Goal: Complete application form

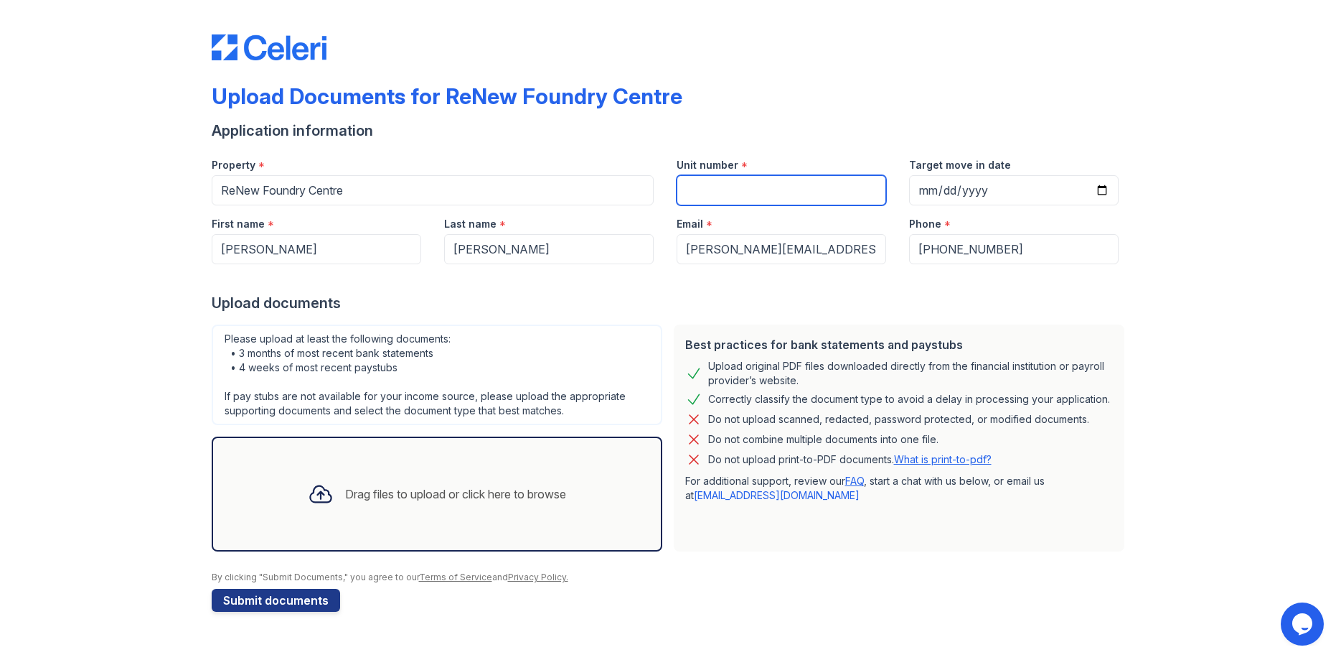
click at [742, 194] on input "Unit number" at bounding box center [782, 190] width 210 height 30
paste input "WT201"
type input "WT201"
click at [395, 500] on div "Drag files to upload or click here to browse" at bounding box center [455, 493] width 221 height 17
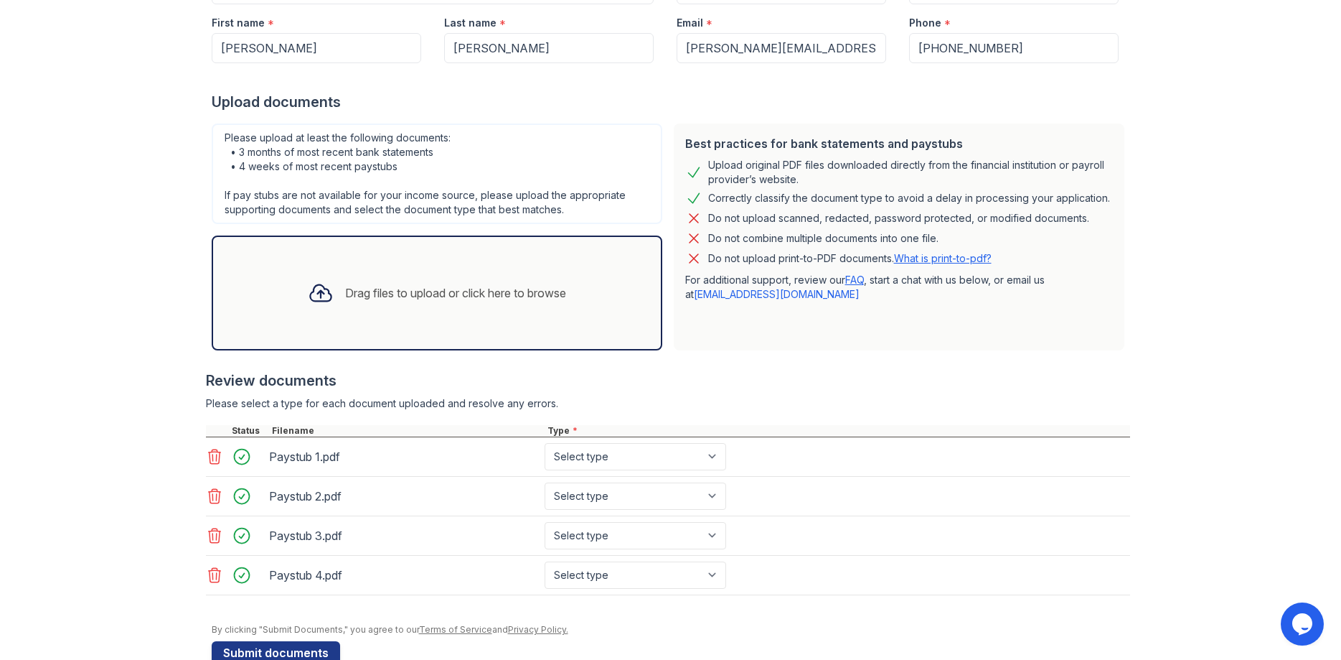
scroll to position [230, 0]
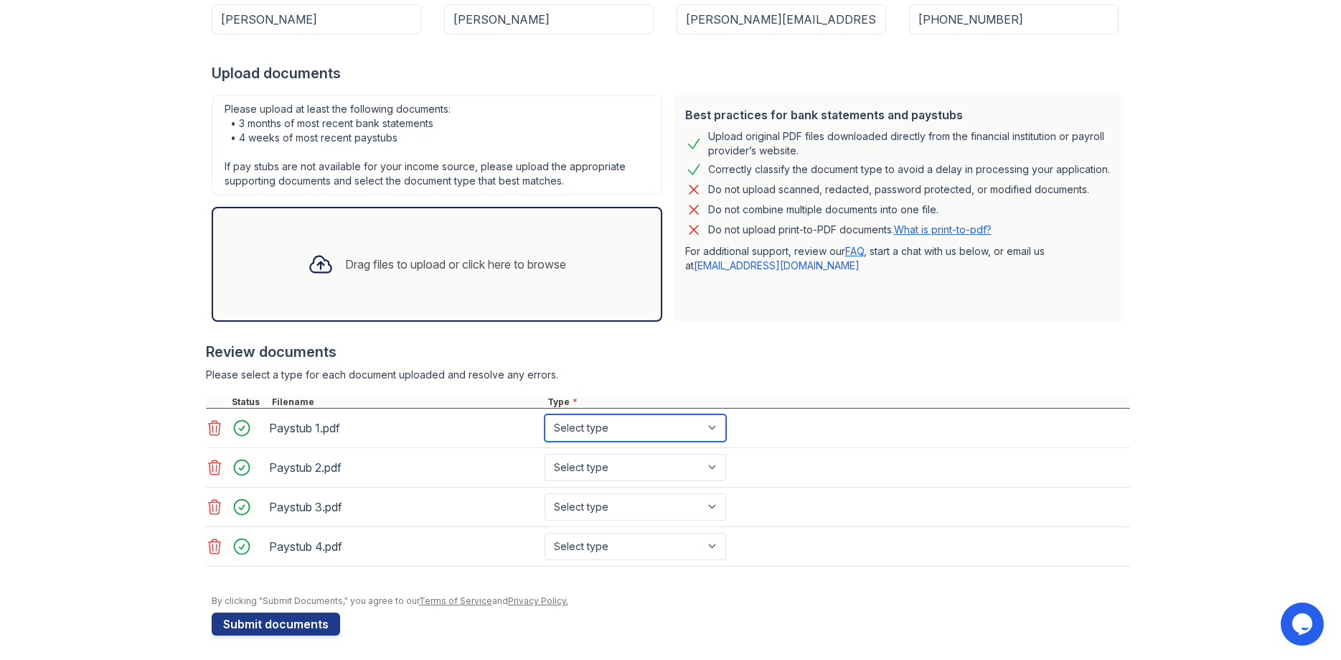
click at [545, 414] on select "Select type Paystub Bank Statement Offer Letter Tax Documents Benefit Award Let…" at bounding box center [636, 427] width 182 height 27
select select "paystub"
click option "Paystub" at bounding box center [0, 0] width 0 height 0
click at [545, 454] on select "Select type Paystub Bank Statement Offer Letter Tax Documents Benefit Award Let…" at bounding box center [636, 467] width 182 height 27
select select "paystub"
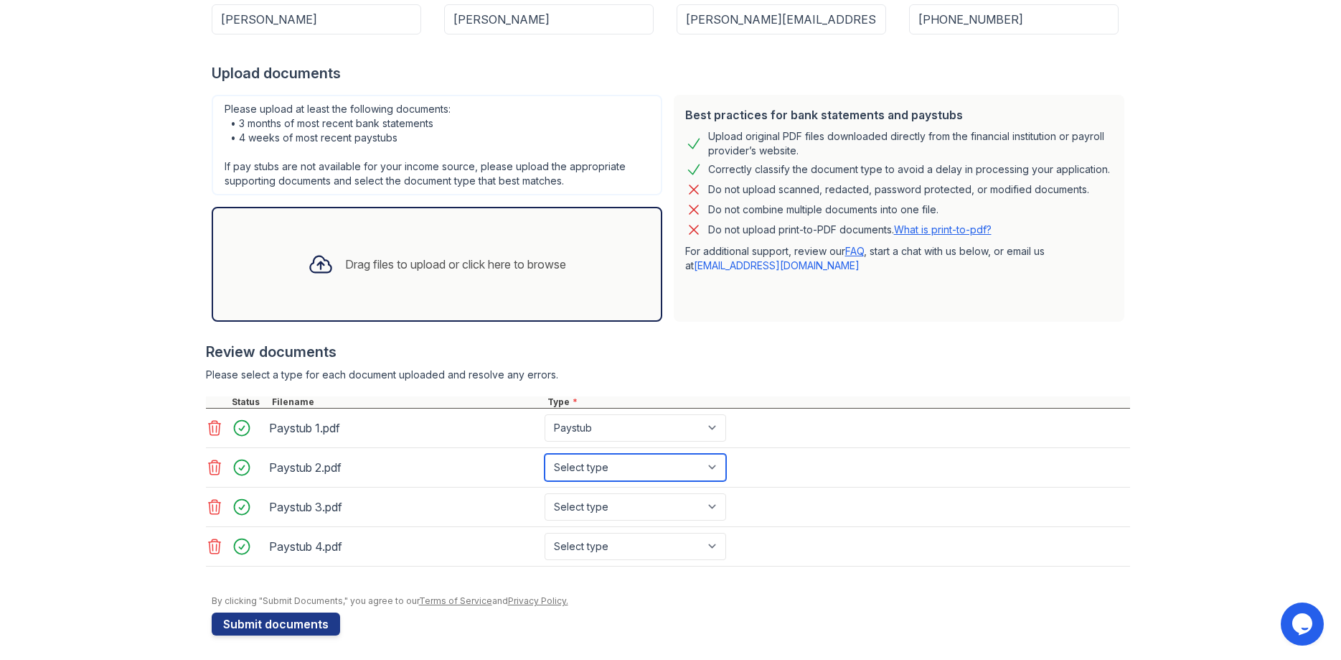
click option "Paystub" at bounding box center [0, 0] width 0 height 0
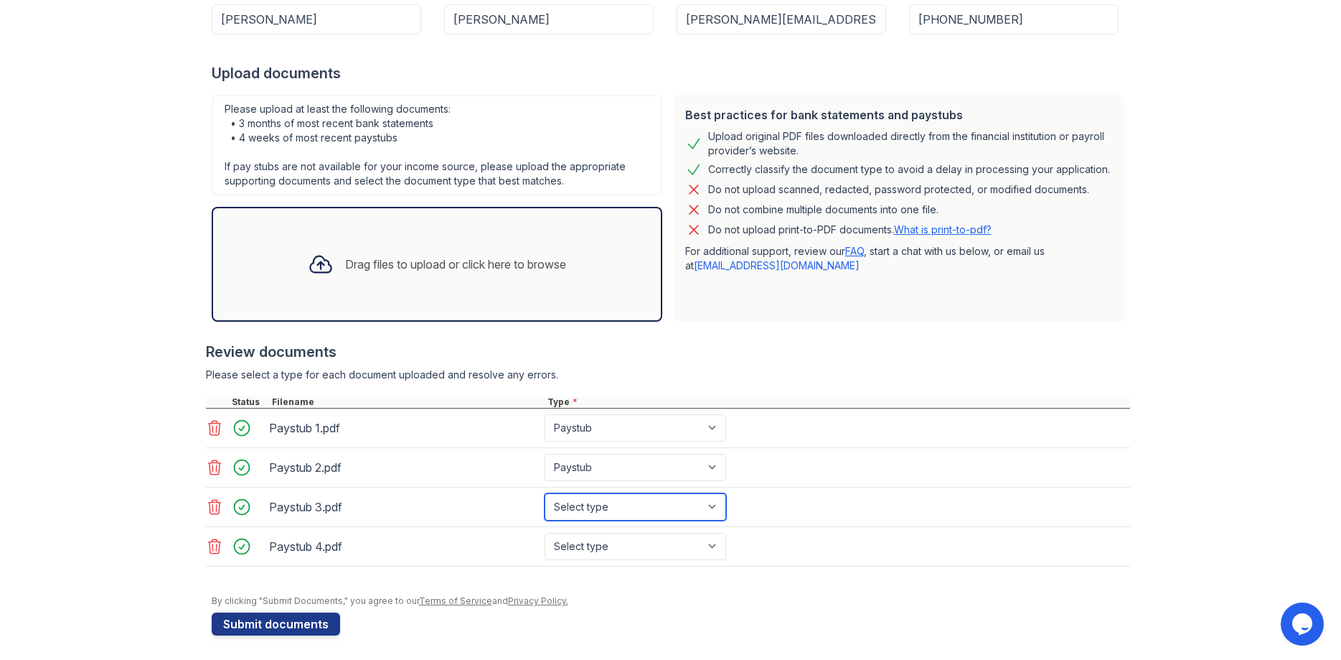
click at [545, 493] on select "Select type Paystub Bank Statement Offer Letter Tax Documents Benefit Award Let…" at bounding box center [636, 506] width 182 height 27
select select "paystub"
click option "Paystub" at bounding box center [0, 0] width 0 height 0
click at [545, 533] on select "Select type Paystub Bank Statement Offer Letter Tax Documents Benefit Award Let…" at bounding box center [636, 546] width 182 height 27
select select "paystub"
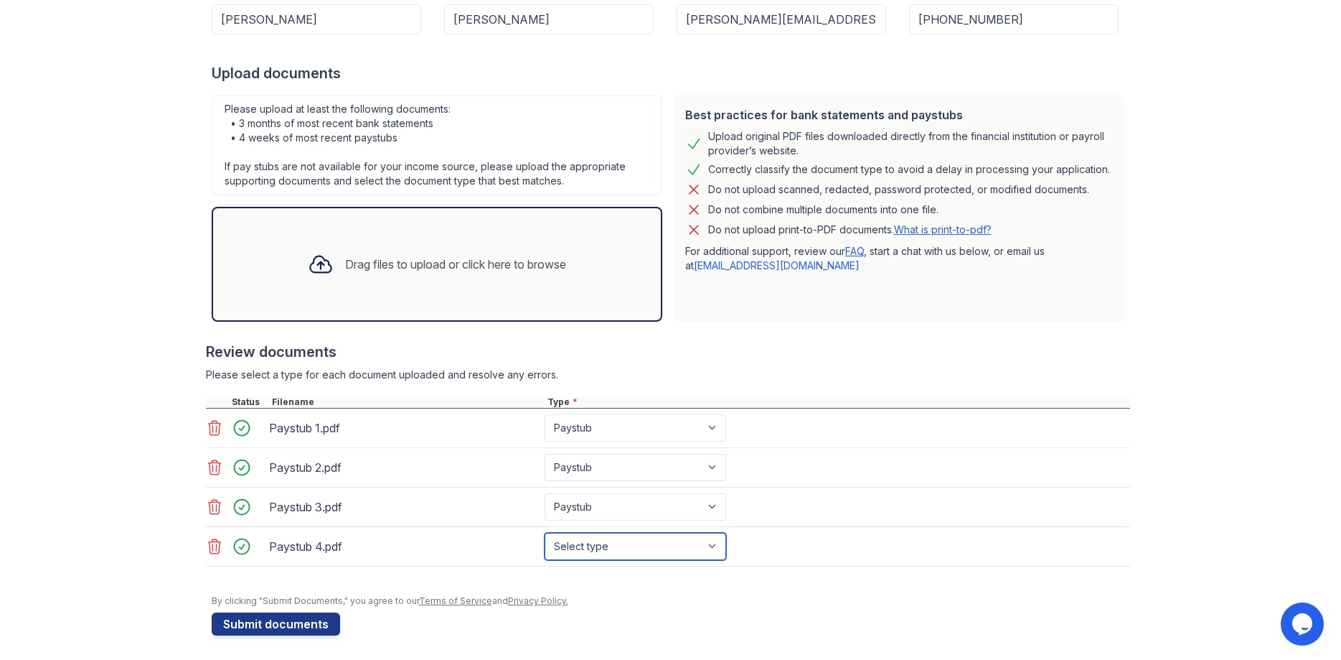
click option "Paystub" at bounding box center [0, 0] width 0 height 0
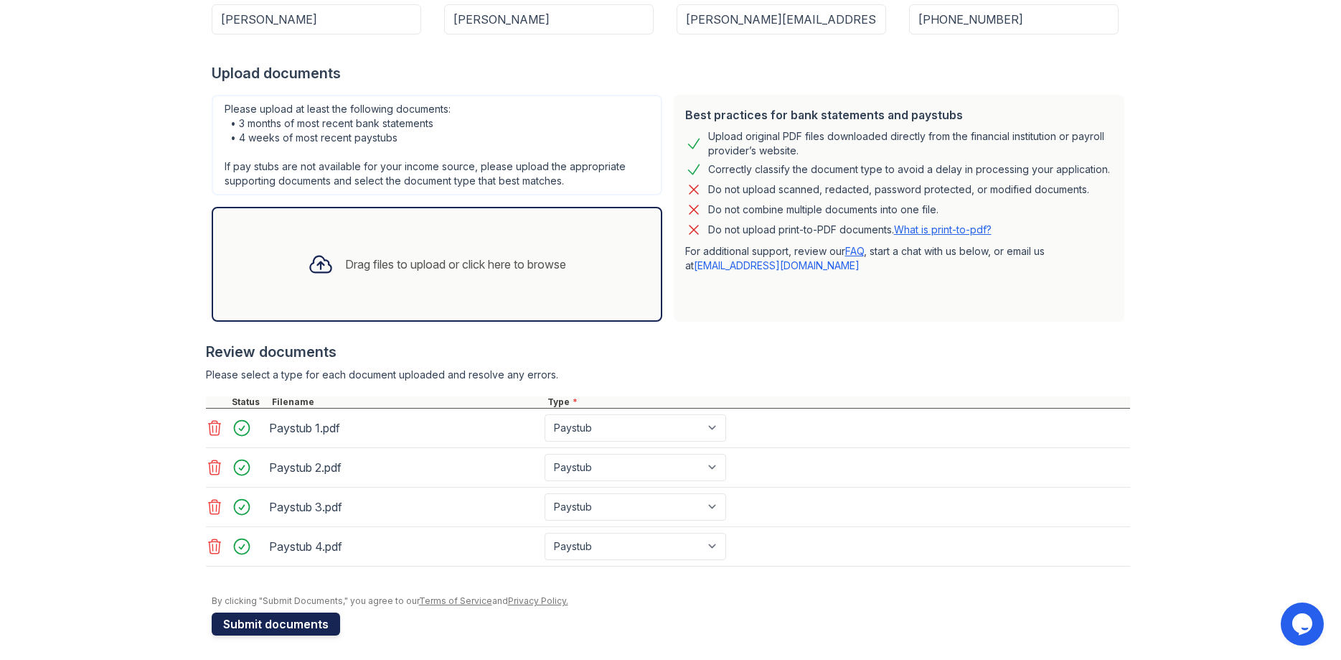
click at [319, 623] on button "Submit documents" at bounding box center [276, 623] width 128 height 23
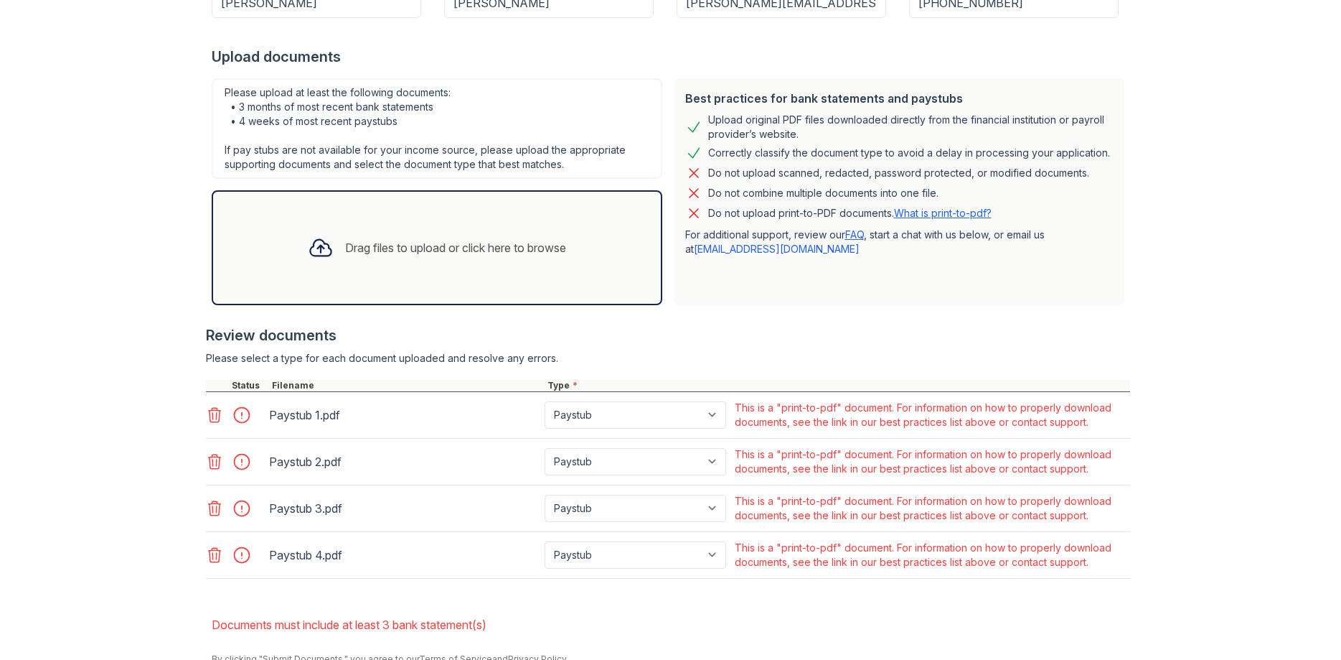
scroll to position [258, 0]
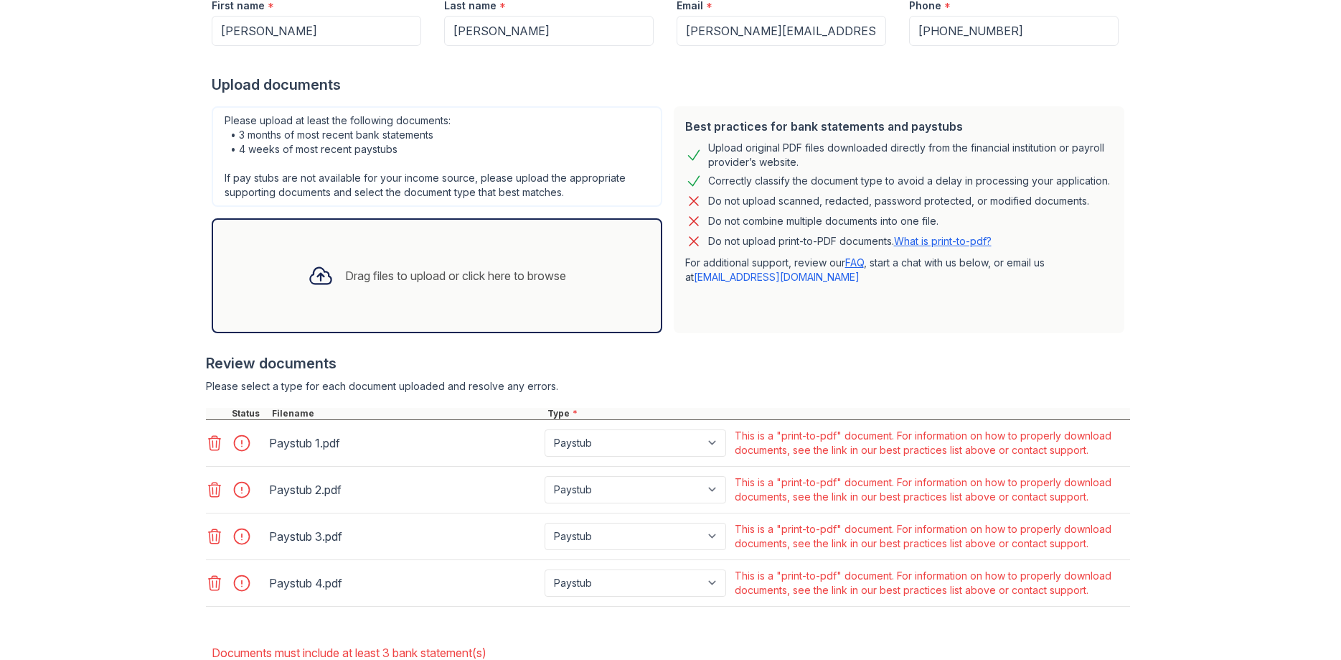
click at [216, 446] on icon at bounding box center [214, 443] width 12 height 14
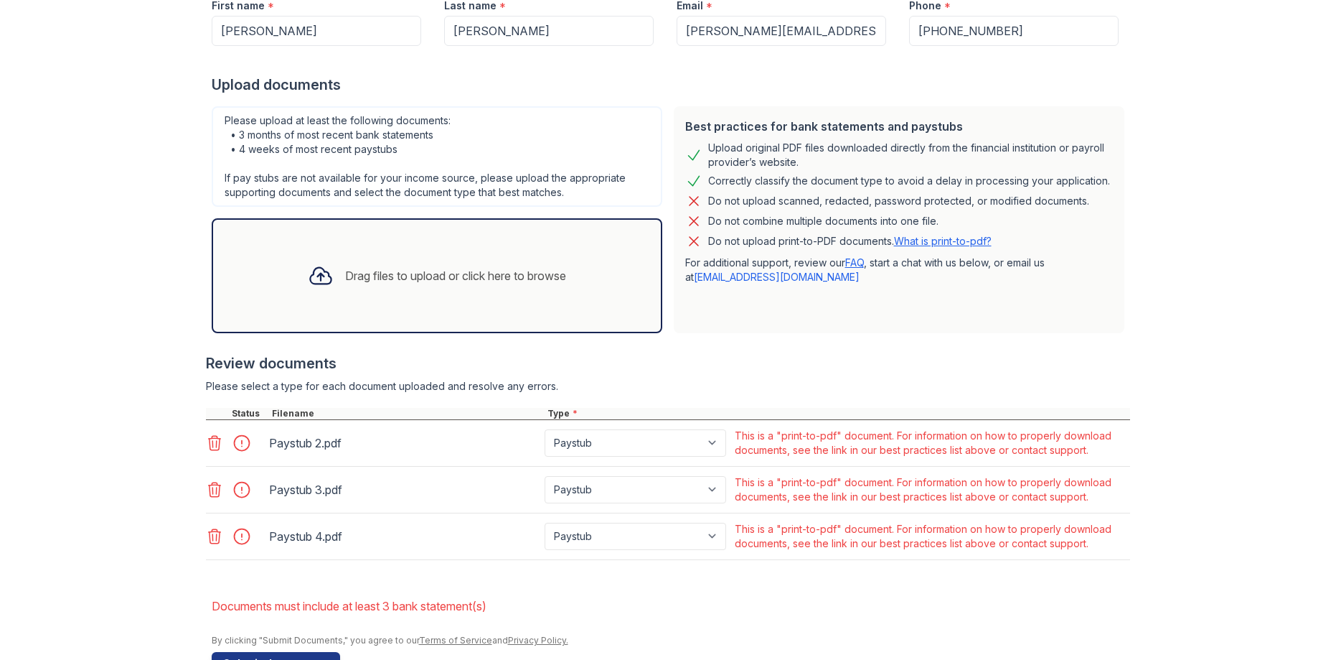
click at [216, 446] on icon at bounding box center [214, 443] width 12 height 14
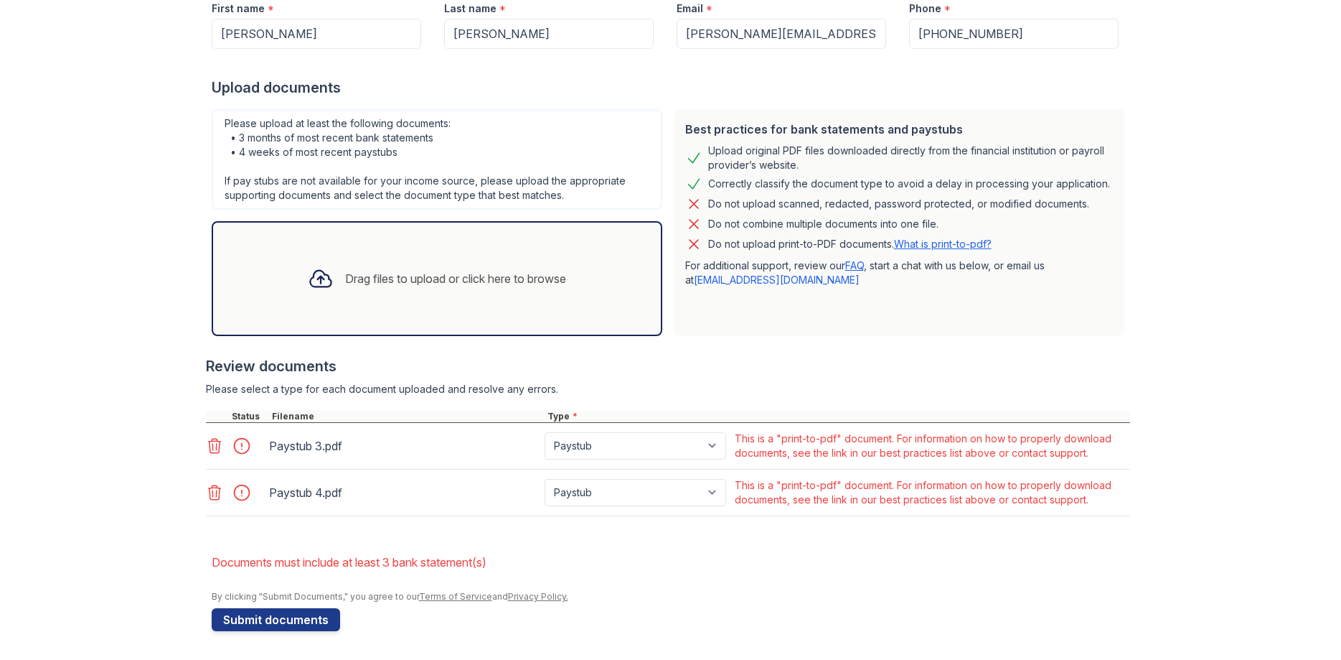
click at [216, 446] on icon at bounding box center [214, 446] width 12 height 14
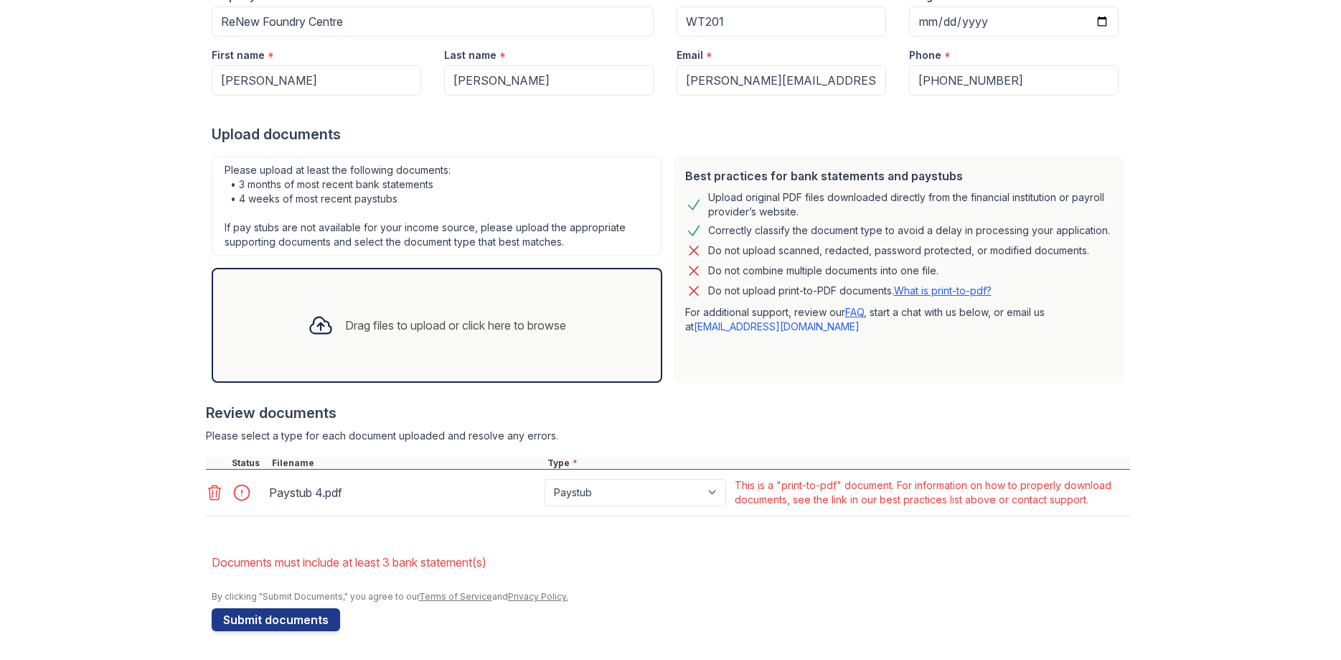
click at [218, 489] on icon at bounding box center [214, 492] width 17 height 17
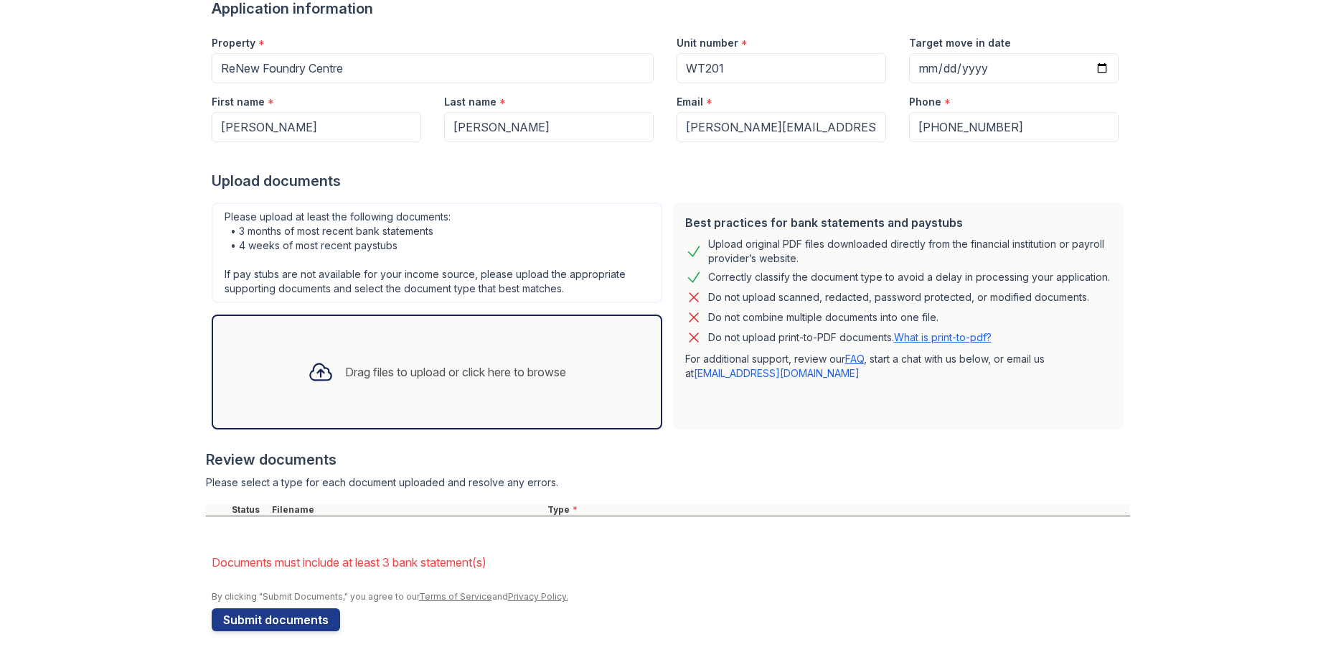
scroll to position [162, 0]
